Goal: Navigation & Orientation: Go to known website

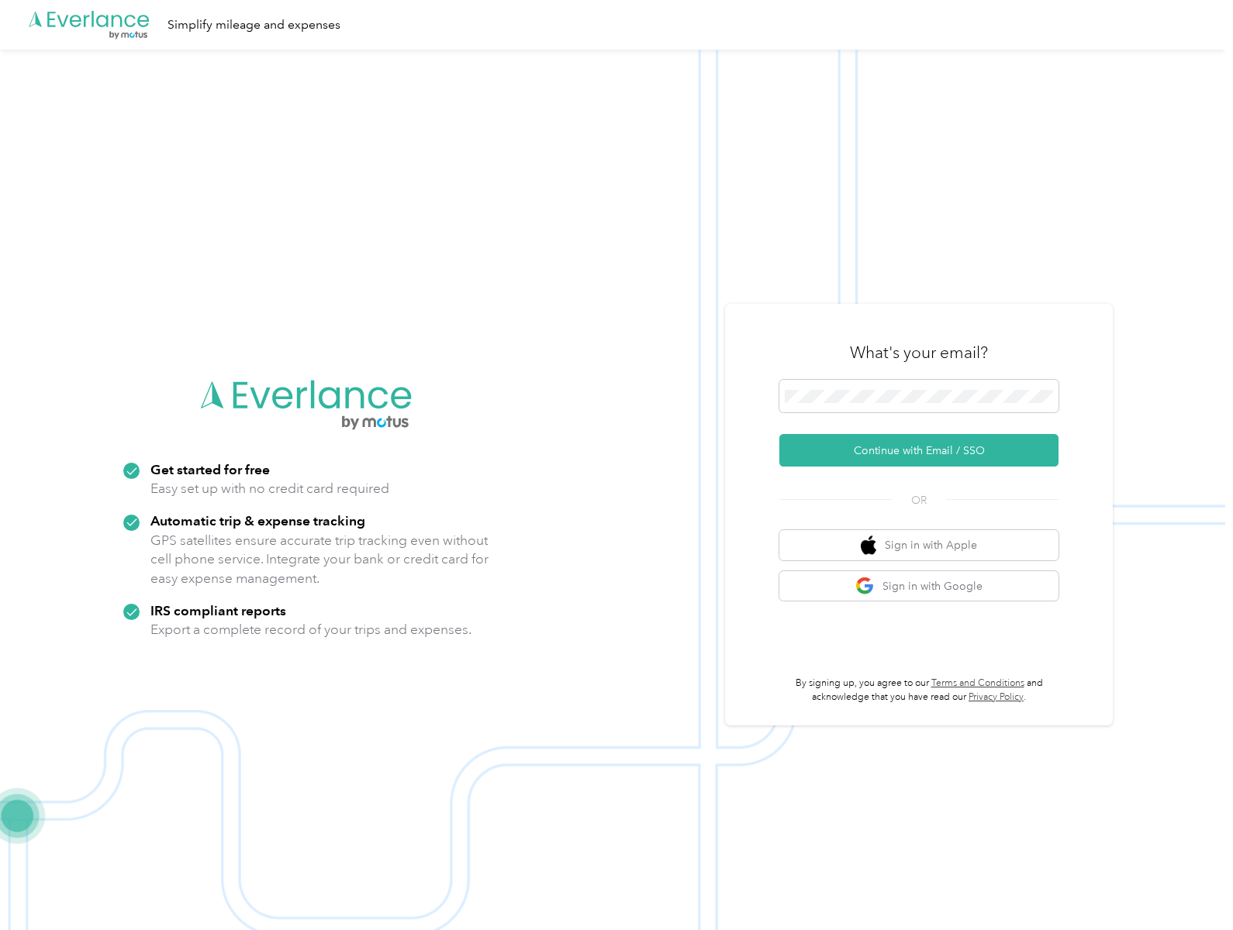
click at [616, 465] on img at bounding box center [612, 515] width 1225 height 930
